Goal: Task Accomplishment & Management: Manage account settings

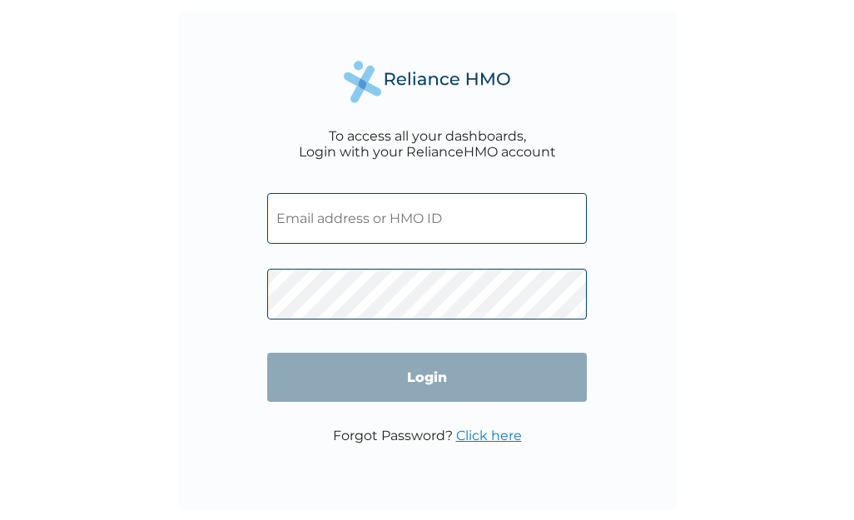
click at [402, 212] on input "text" at bounding box center [427, 218] width 320 height 51
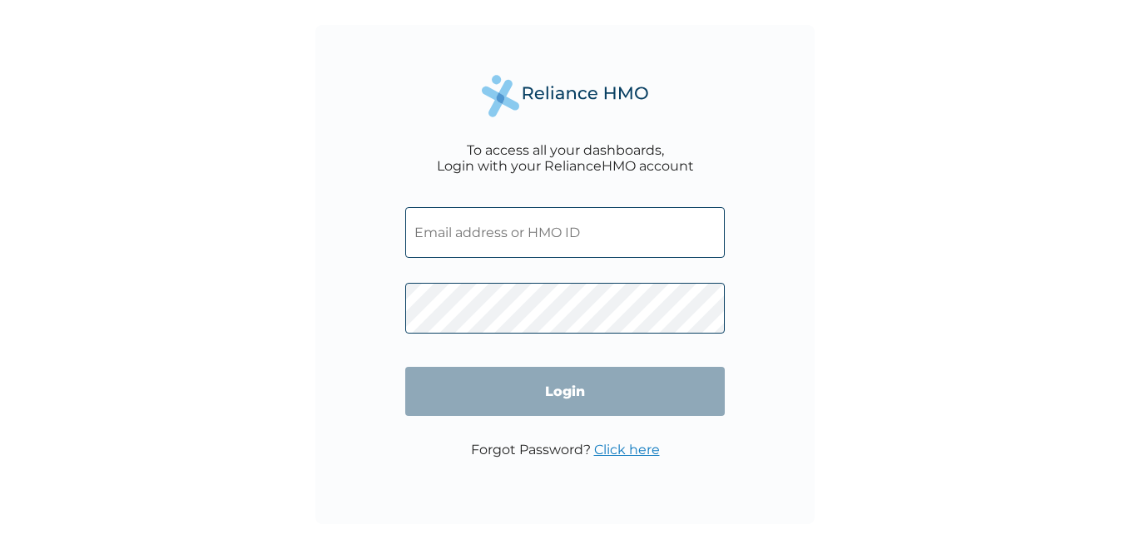
click at [565, 230] on input "text" at bounding box center [565, 232] width 320 height 51
click at [523, 232] on input "text" at bounding box center [565, 232] width 320 height 51
type input "alberto@netaccessint.com"
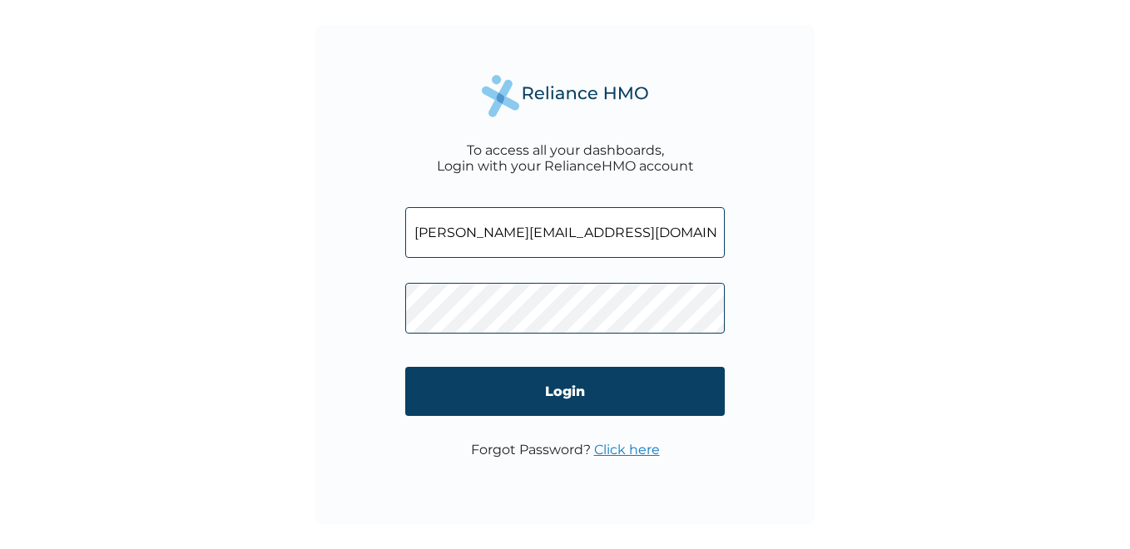
click at [637, 448] on link "Click here" at bounding box center [627, 450] width 66 height 16
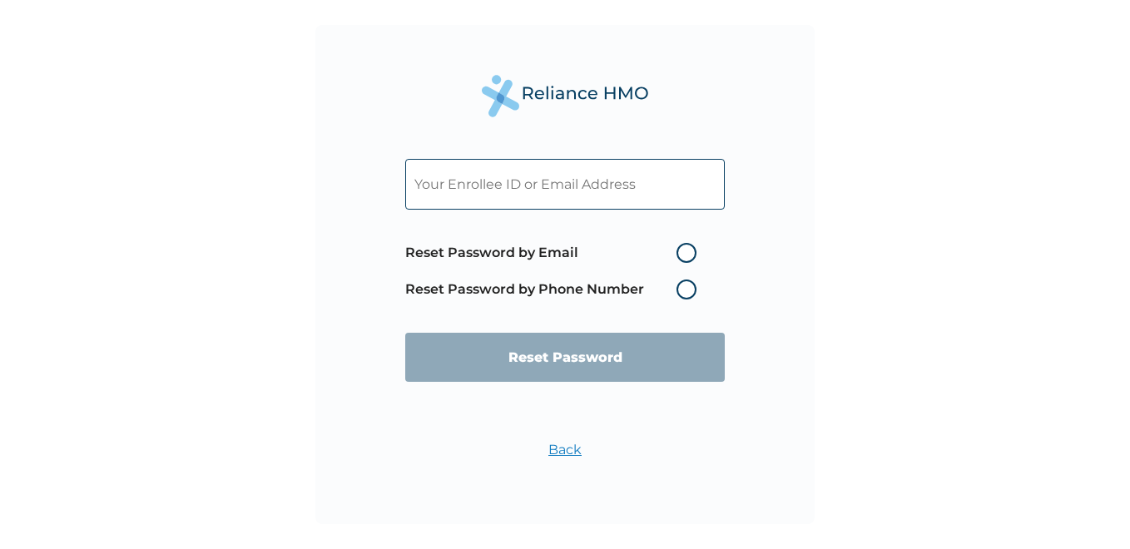
click at [686, 251] on label "Reset Password by Email" at bounding box center [555, 253] width 300 height 20
click at [680, 251] on input "Reset Password by Email" at bounding box center [666, 253] width 27 height 27
radio input "true"
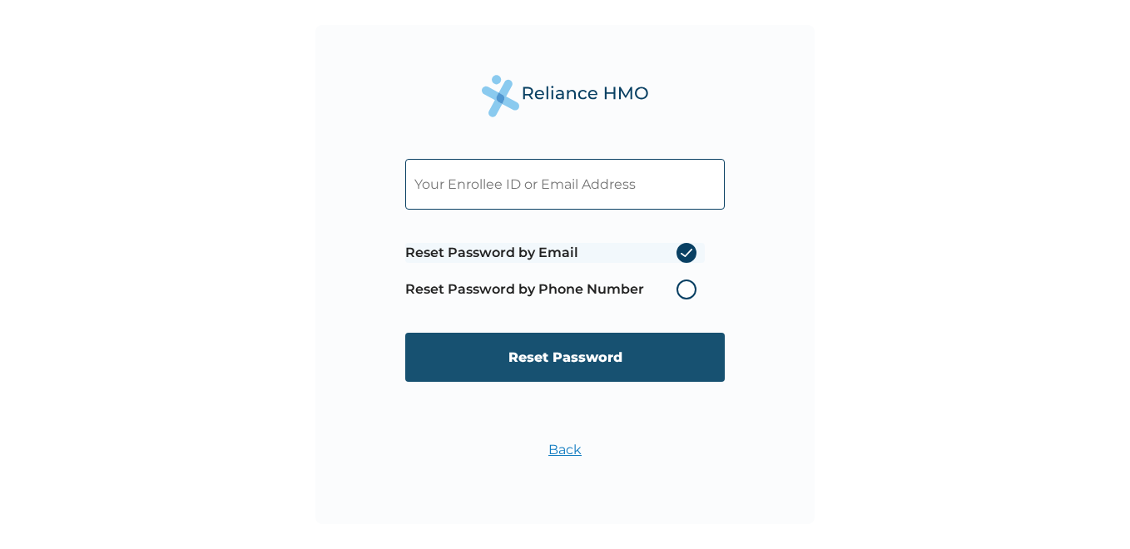
click at [642, 350] on input "Reset Password" at bounding box center [565, 357] width 320 height 49
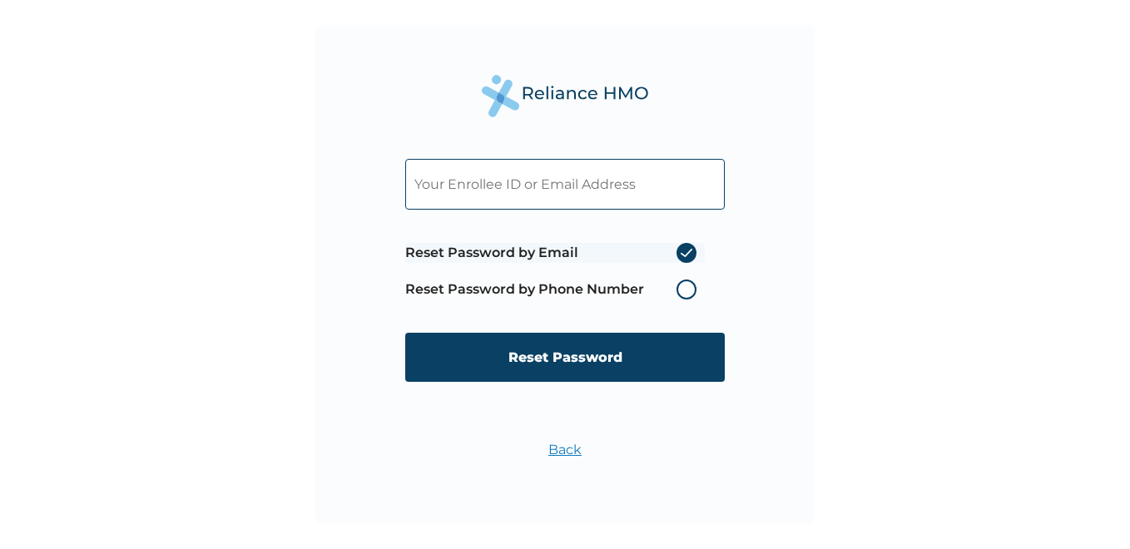
click at [524, 174] on input "text" at bounding box center [565, 184] width 320 height 51
type input "alberto@netaccessint.com"
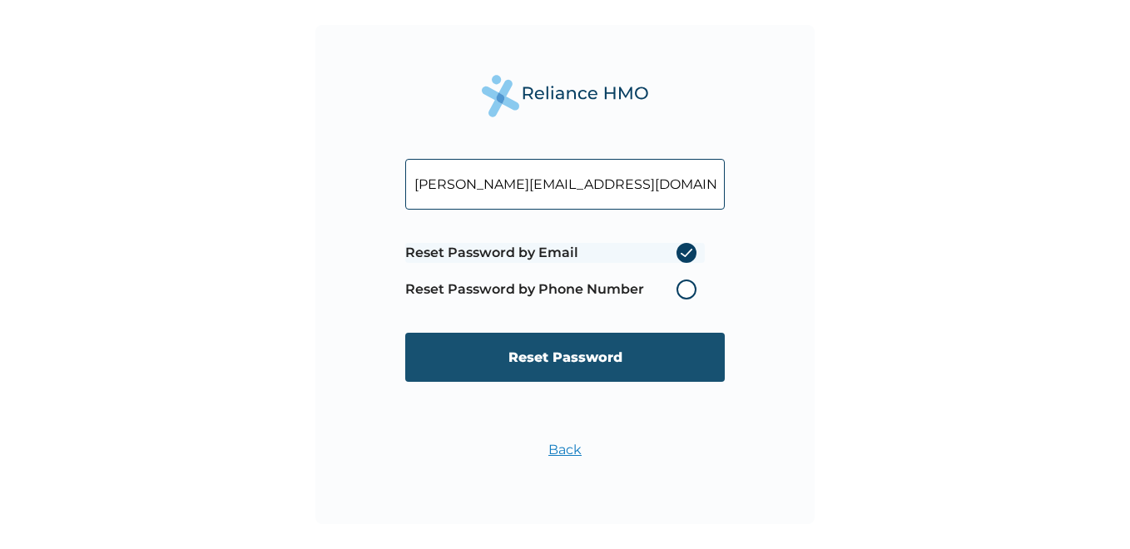
click at [662, 349] on input "Reset Password" at bounding box center [565, 357] width 320 height 49
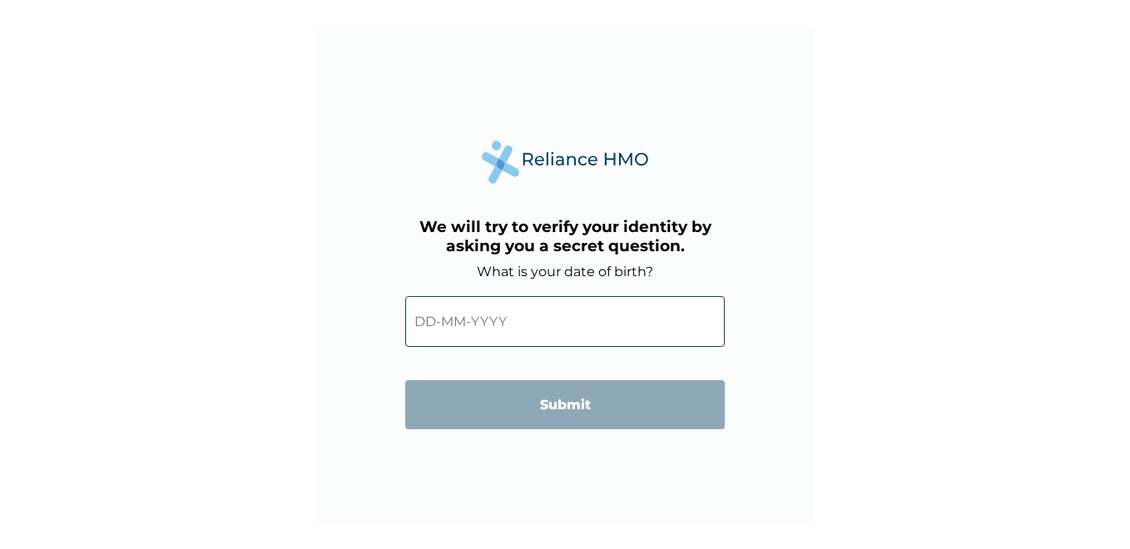
click at [586, 326] on input "text" at bounding box center [565, 321] width 320 height 51
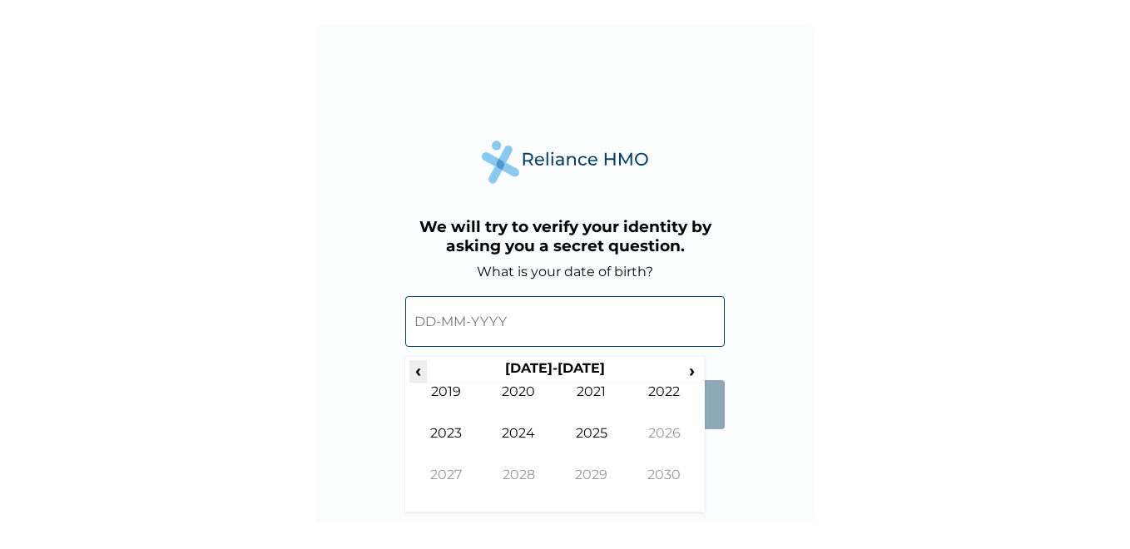
click at [418, 367] on span "‹" at bounding box center [418, 370] width 17 height 21
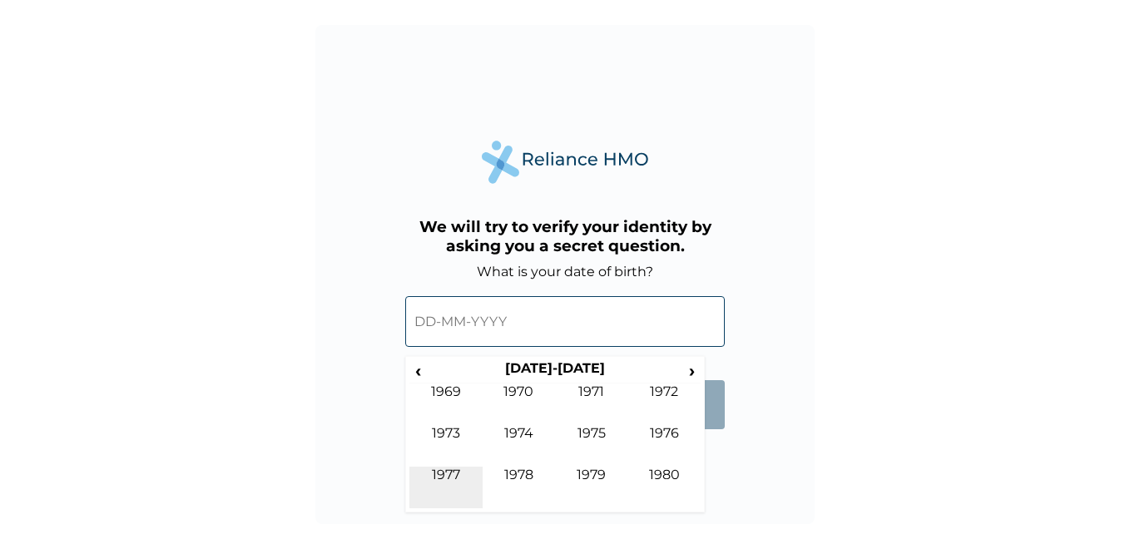
click at [448, 474] on td "1977" at bounding box center [446, 488] width 73 height 42
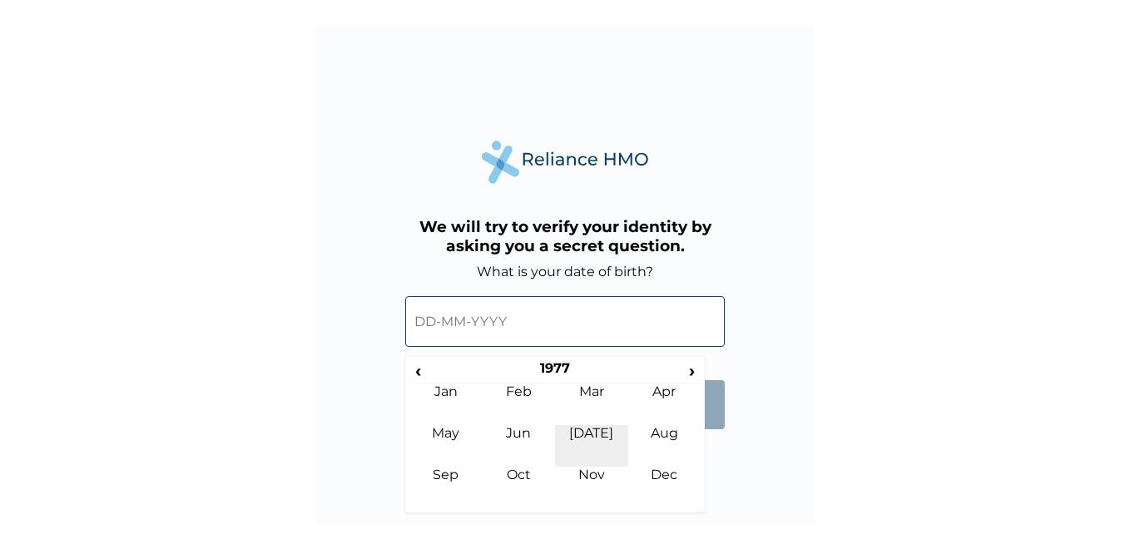
click at [594, 431] on td "Jul" at bounding box center [591, 446] width 73 height 42
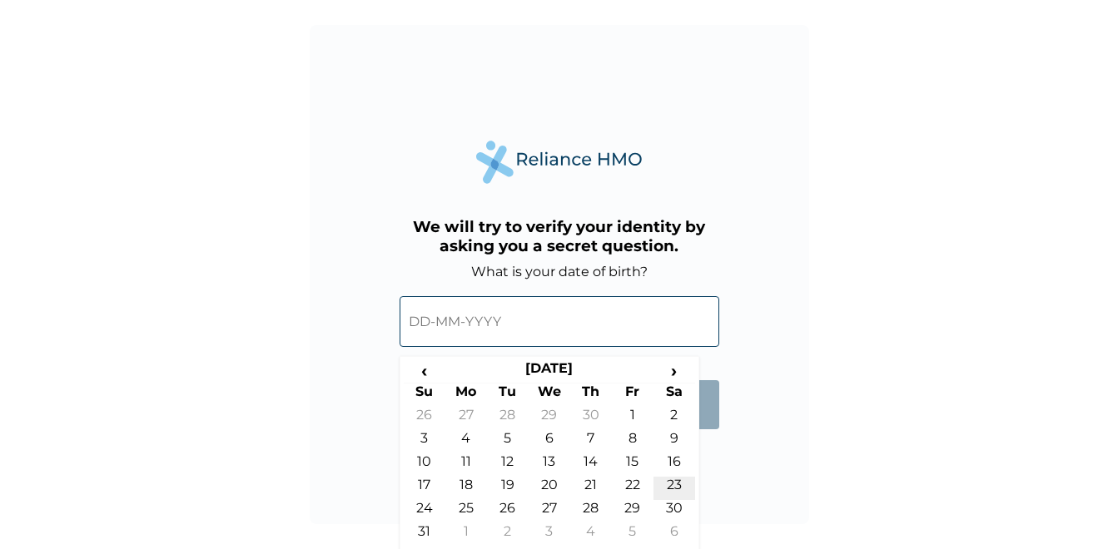
click at [675, 499] on td "23" at bounding box center [674, 488] width 42 height 23
type input "23-07-1977"
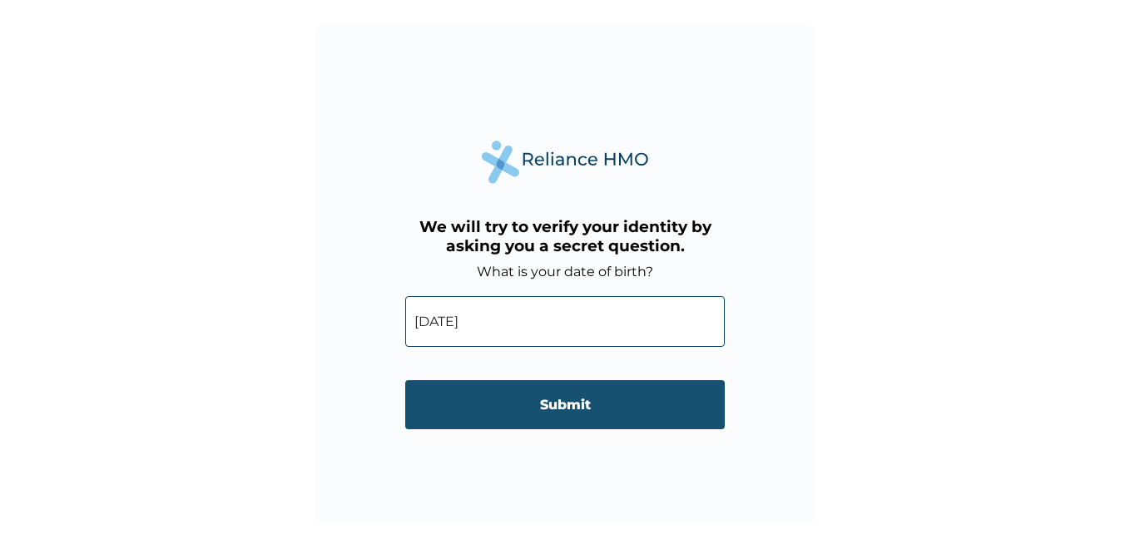
click at [604, 400] on input "Submit" at bounding box center [565, 404] width 320 height 49
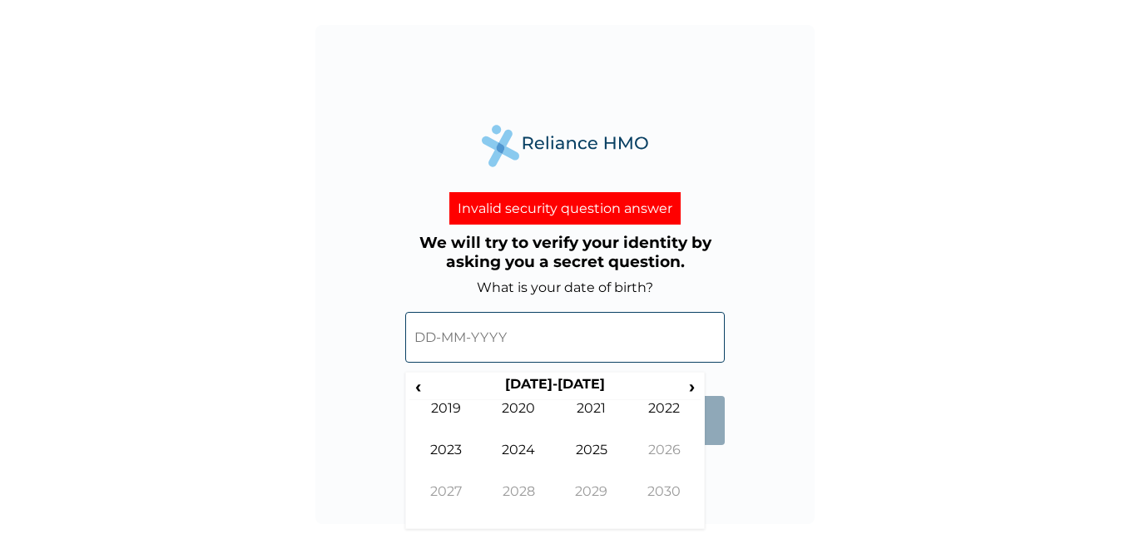
click at [544, 326] on input "text" at bounding box center [565, 337] width 320 height 51
click at [419, 390] on span "‹" at bounding box center [418, 386] width 17 height 21
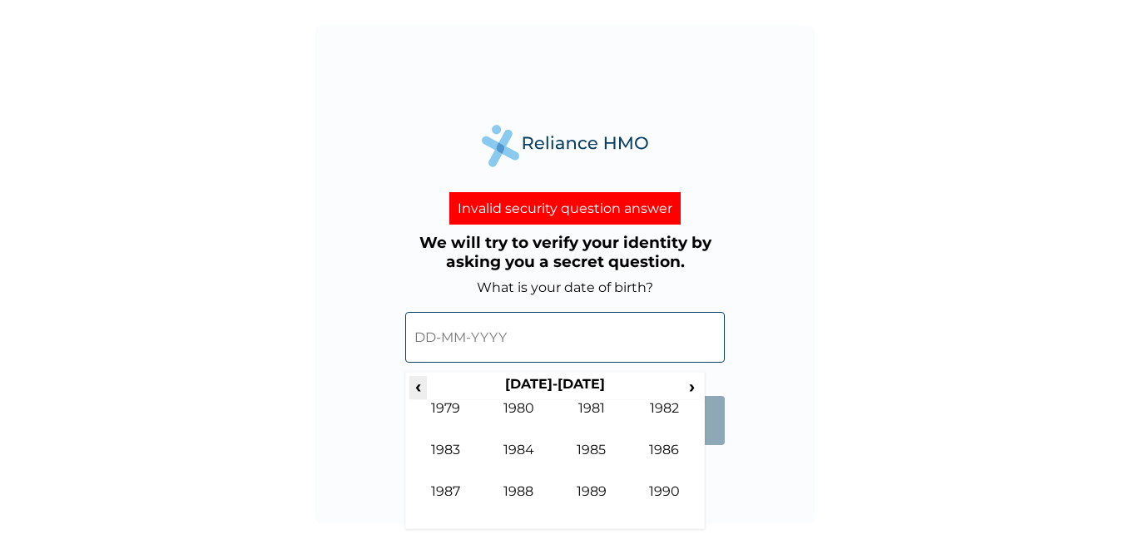
click at [419, 390] on span "‹" at bounding box center [418, 386] width 17 height 21
click at [448, 489] on td "1977" at bounding box center [446, 505] width 73 height 42
click at [596, 444] on td "Jul" at bounding box center [591, 463] width 73 height 42
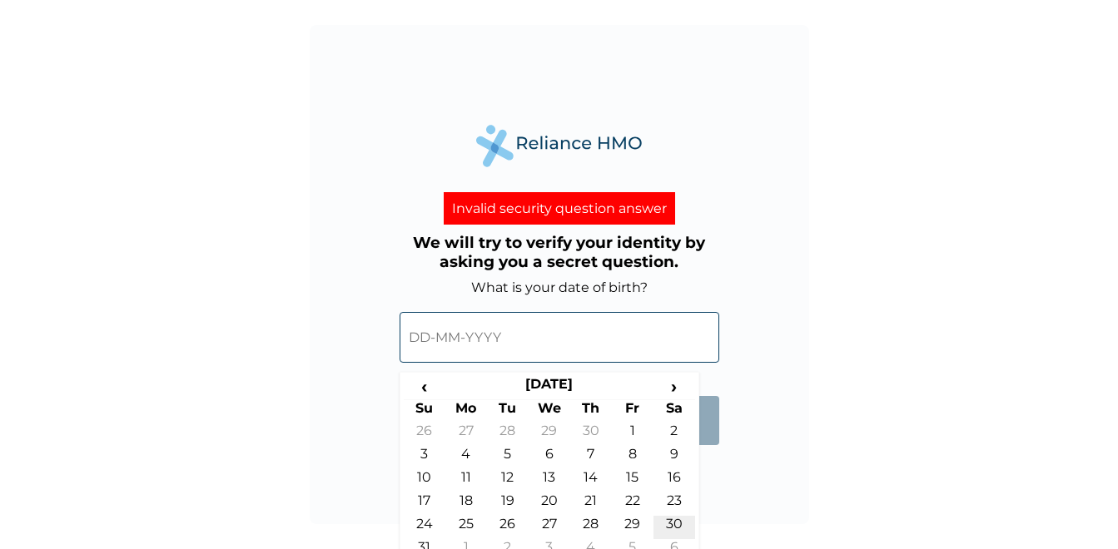
click at [672, 523] on td "30" at bounding box center [674, 527] width 42 height 23
type input "30-07-1977"
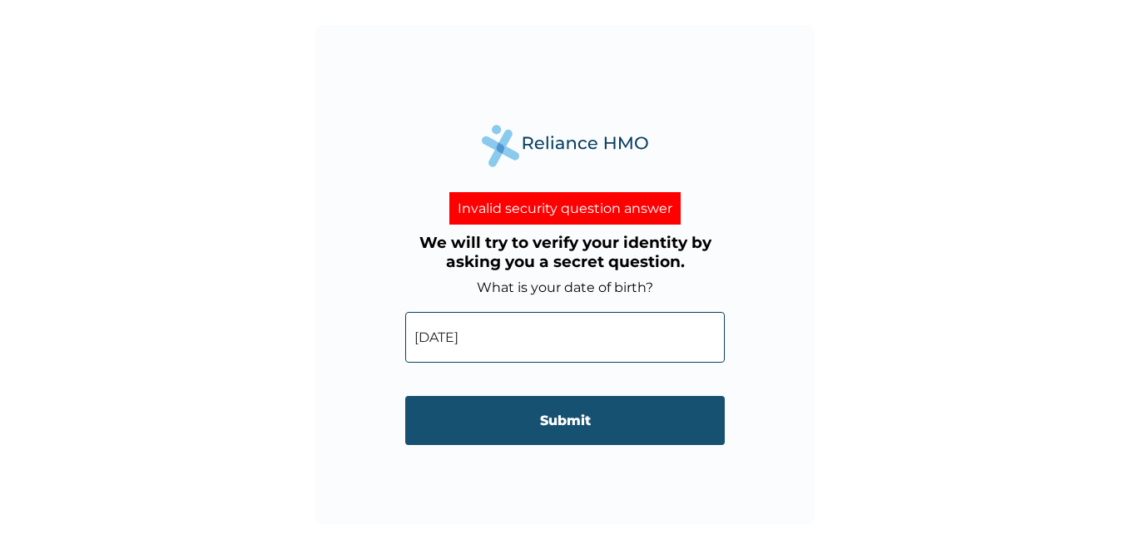
click at [622, 429] on input "Submit" at bounding box center [565, 420] width 320 height 49
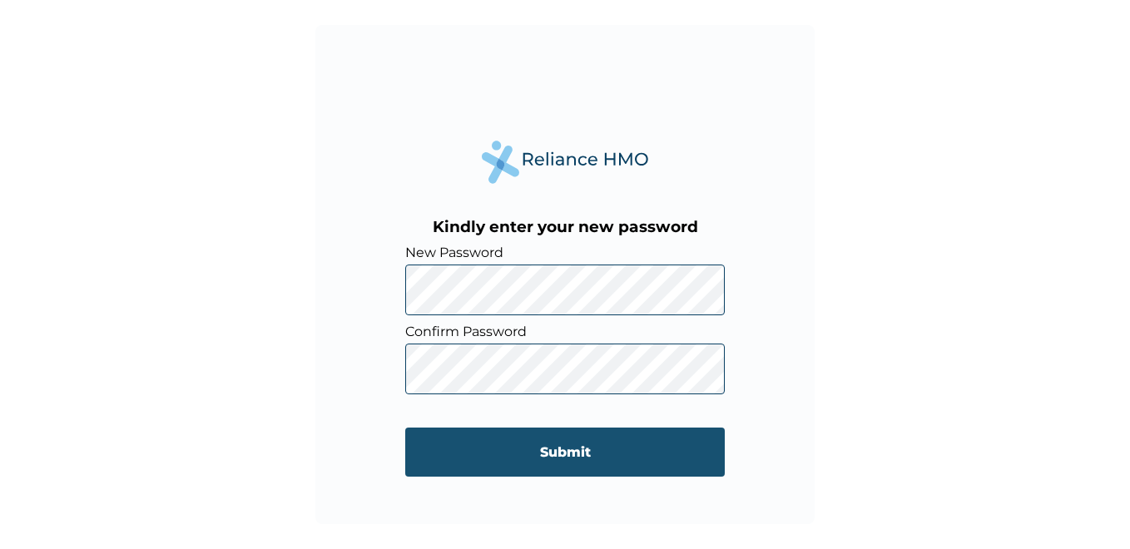
click at [590, 455] on input "Submit" at bounding box center [565, 452] width 320 height 49
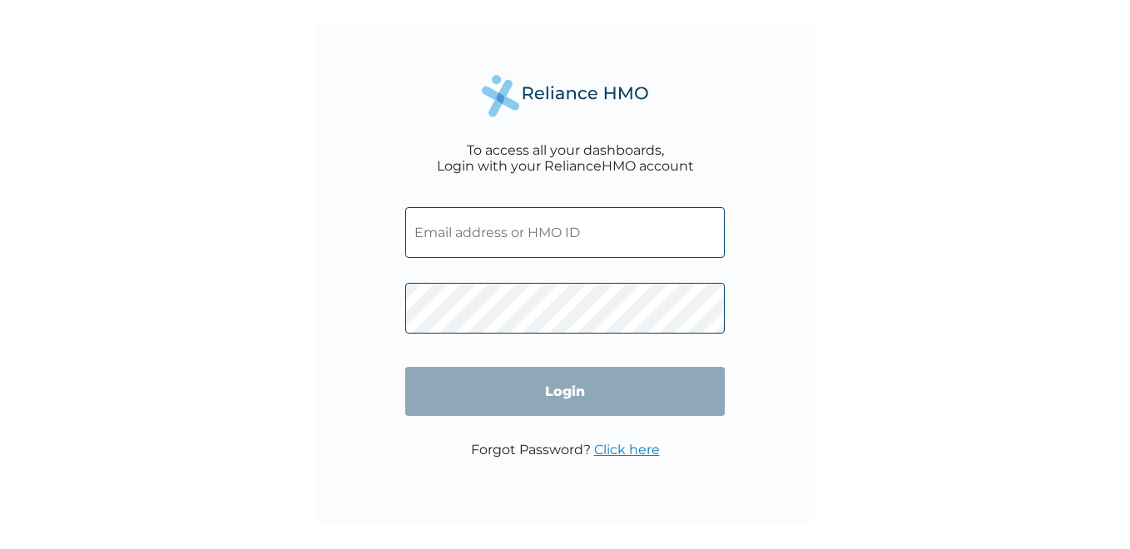
click at [602, 237] on input "text" at bounding box center [565, 232] width 320 height 51
type input "[PERSON_NAME][EMAIL_ADDRESS][DOMAIN_NAME]"
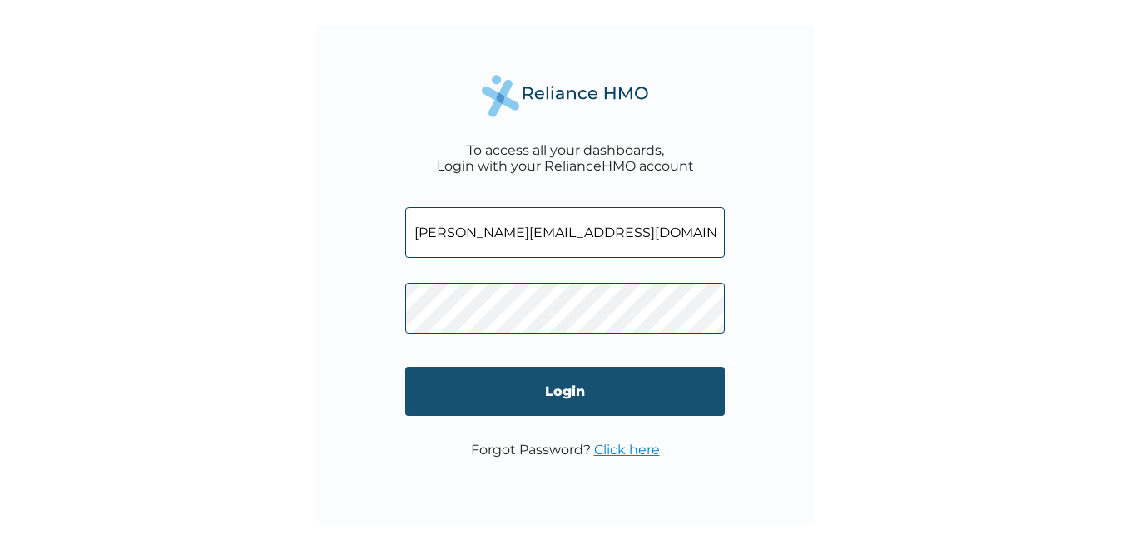
click at [570, 400] on input "Login" at bounding box center [565, 391] width 320 height 49
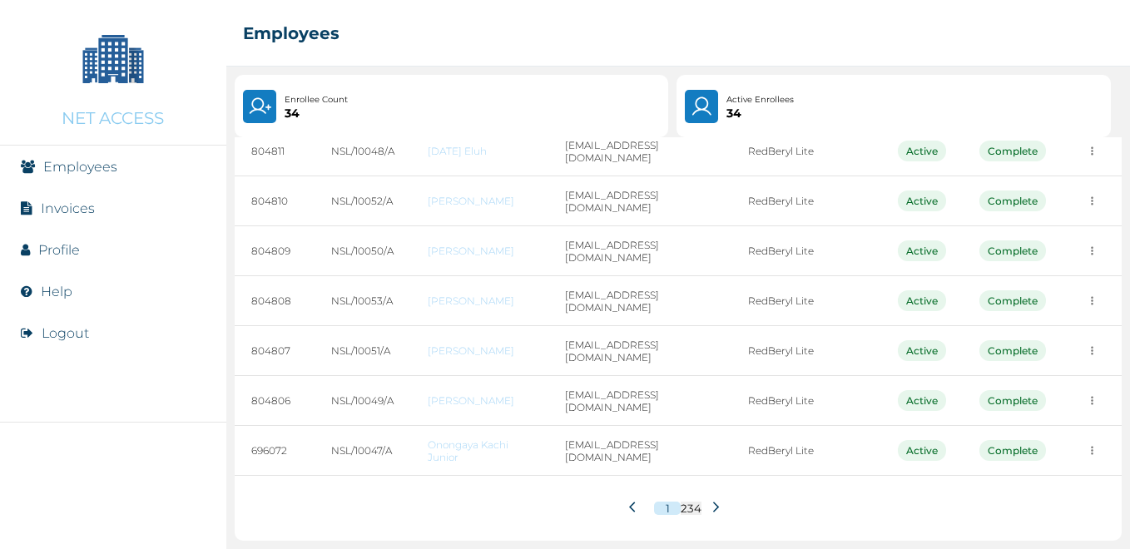
scroll to position [286, 0]
click at [713, 504] on icon at bounding box center [716, 507] width 6 height 11
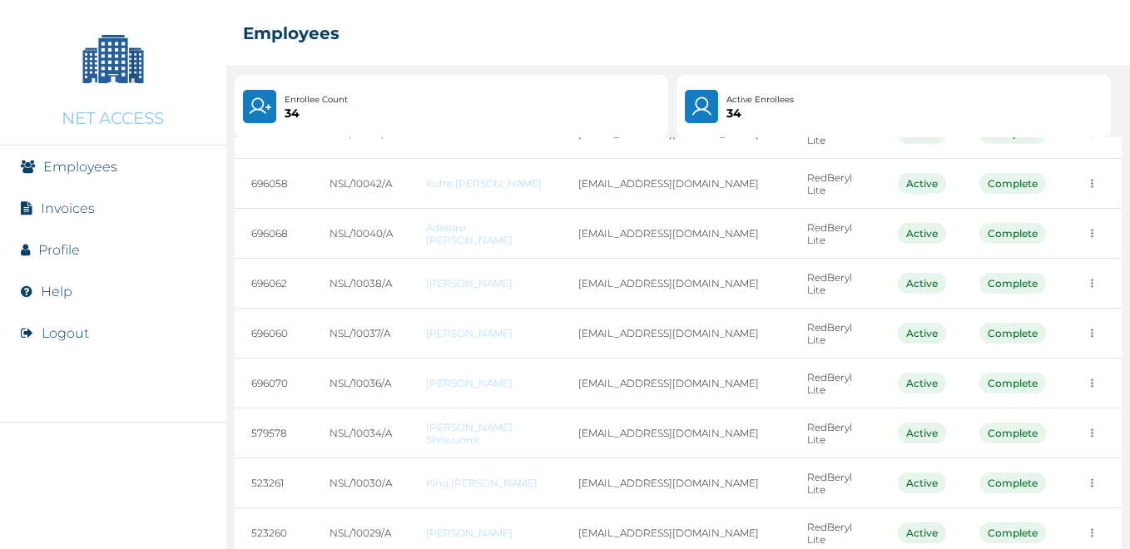
scroll to position [271, 0]
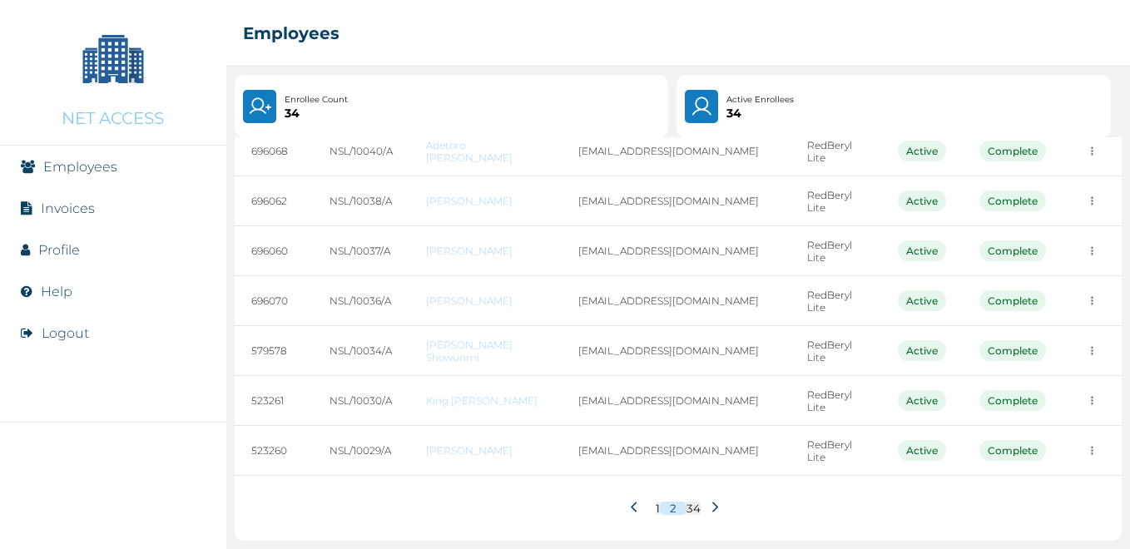
click at [709, 510] on icon at bounding box center [715, 507] width 12 height 12
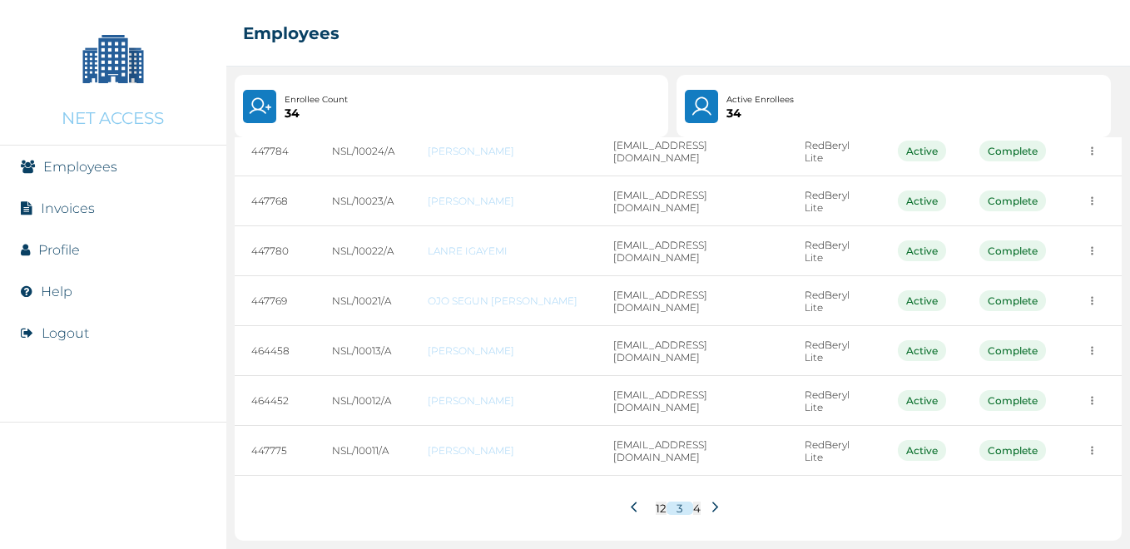
click at [709, 504] on icon at bounding box center [715, 507] width 12 height 12
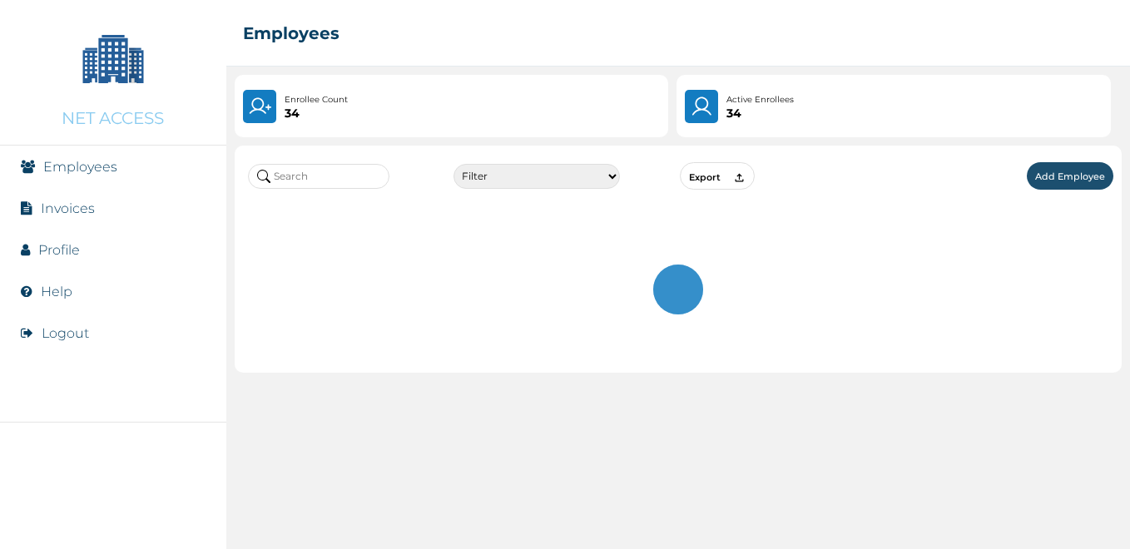
scroll to position [0, 0]
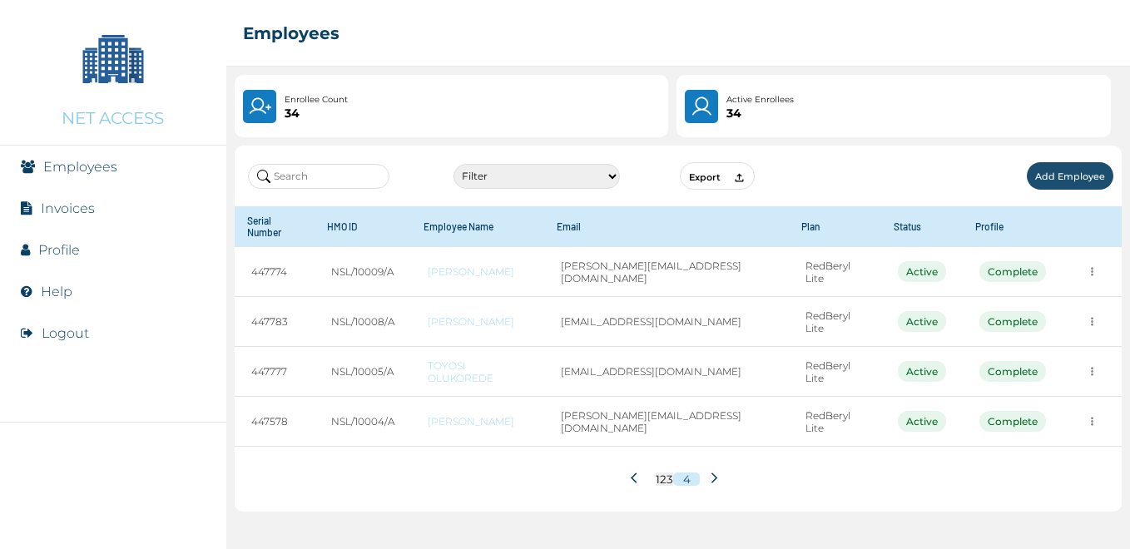
click at [638, 472] on icon at bounding box center [637, 478] width 12 height 12
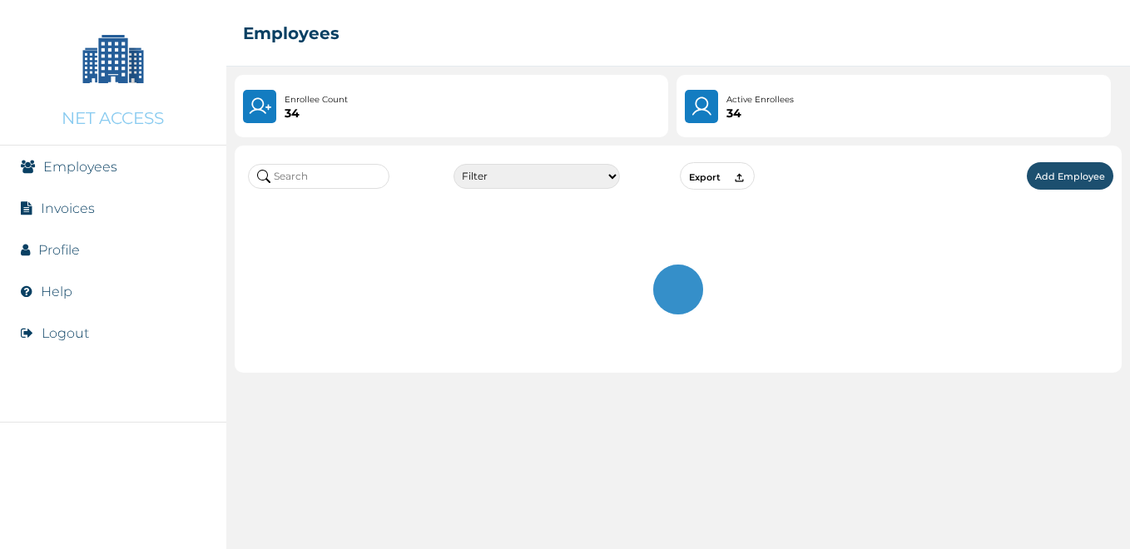
click at [638, 465] on div "Filter Active Suspended Deactivated Export Add Employee" at bounding box center [678, 343] width 904 height 412
